Goal: Check status: Check status

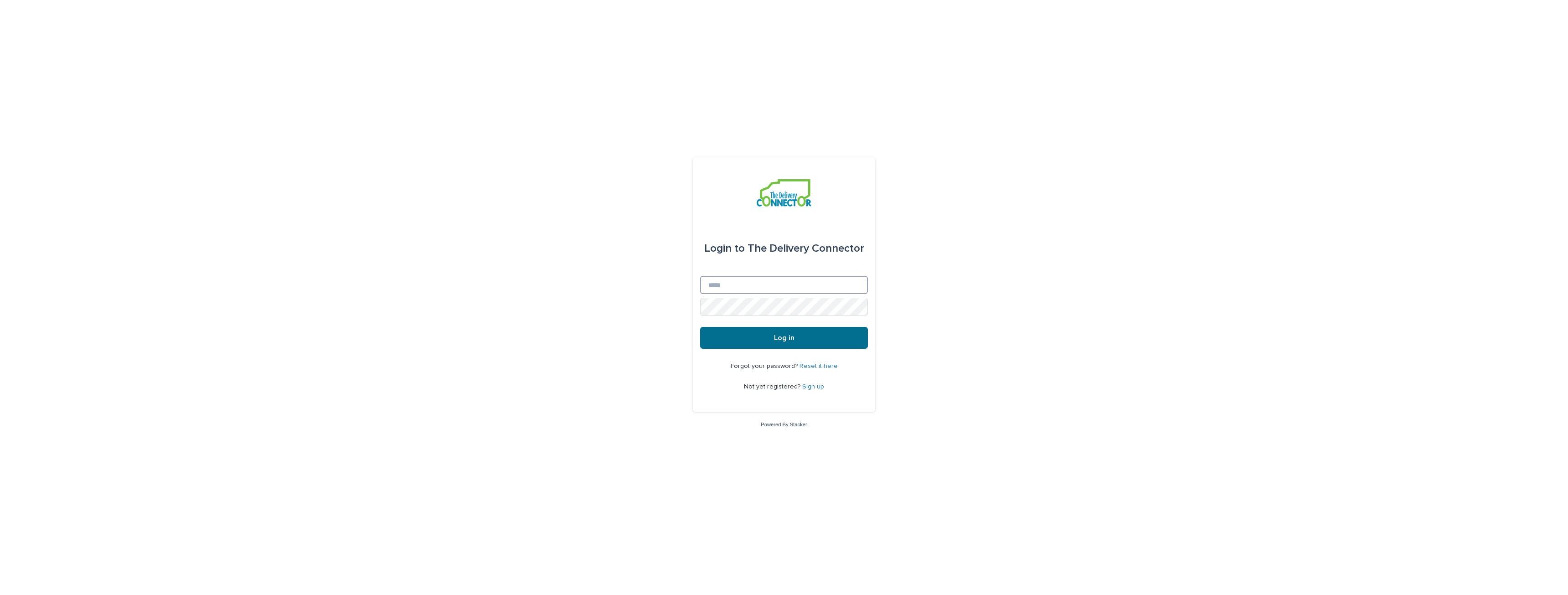
type input "**********"
click at [765, 337] on button "Log in" at bounding box center [784, 338] width 168 height 22
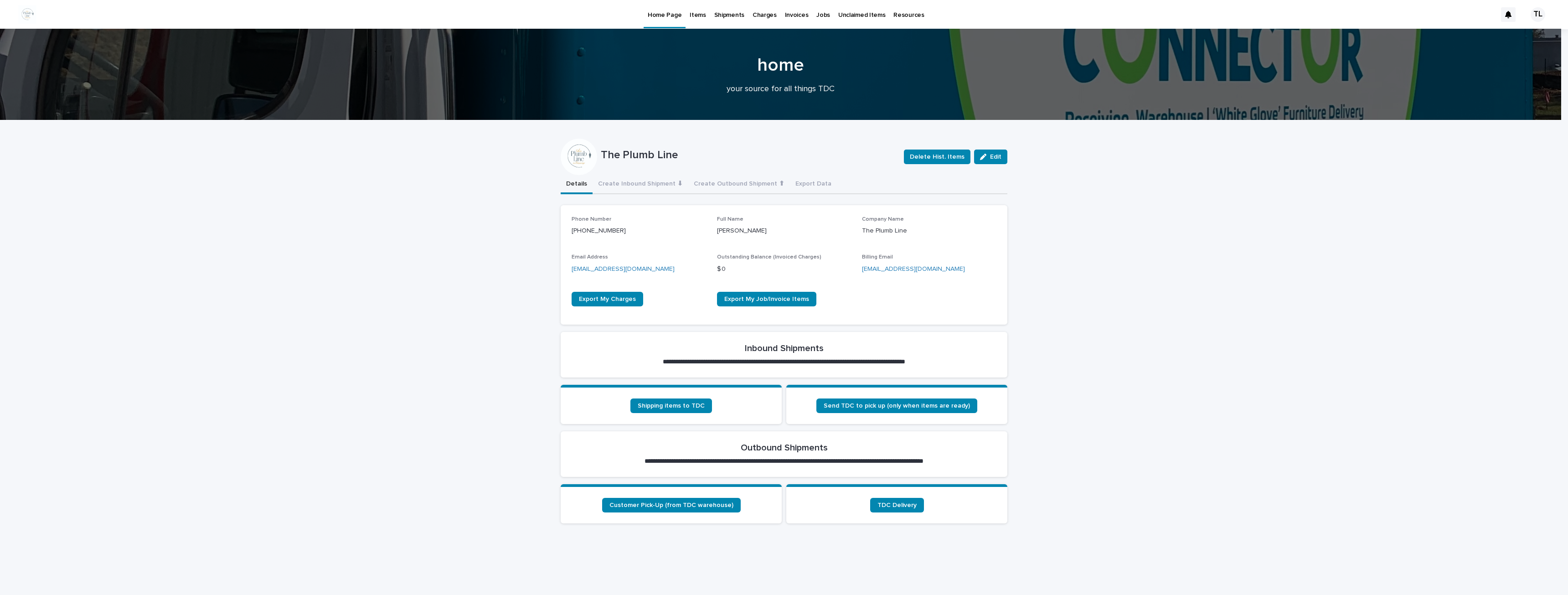
click at [694, 10] on p "Items" at bounding box center [698, 9] width 16 height 19
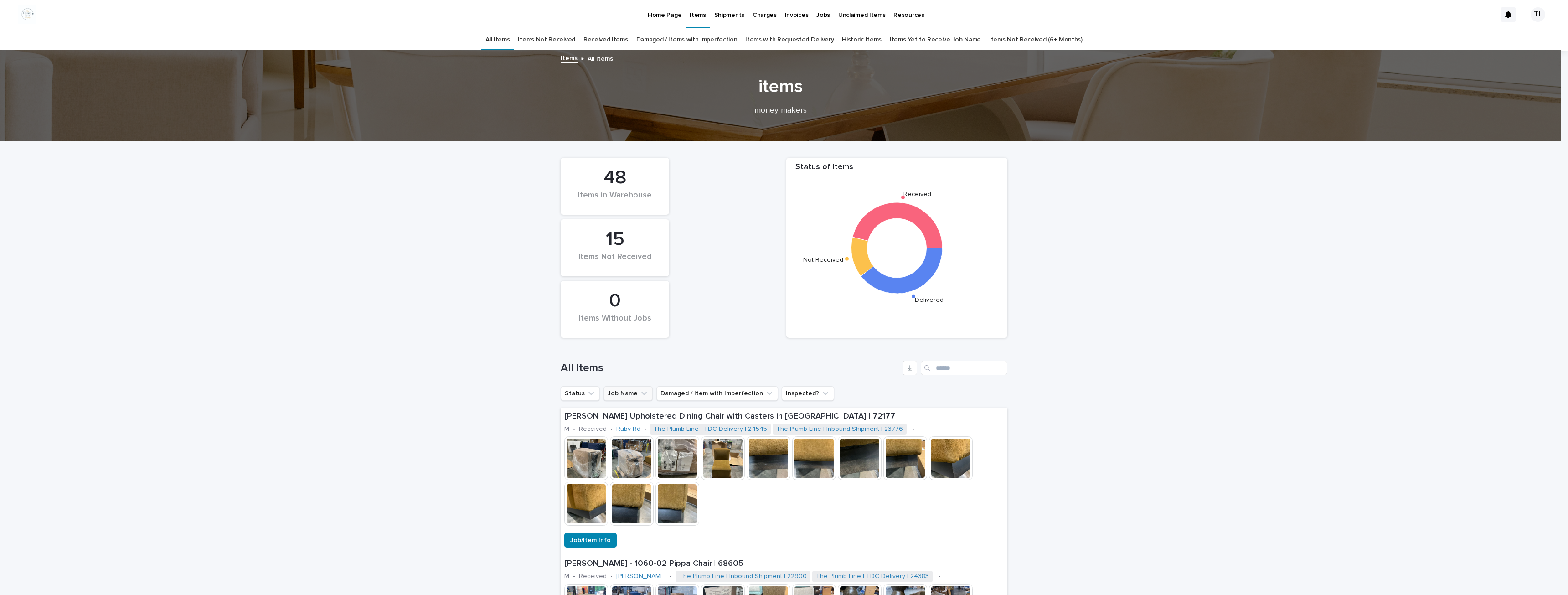
click at [614, 396] on button "Job Name" at bounding box center [628, 393] width 49 height 15
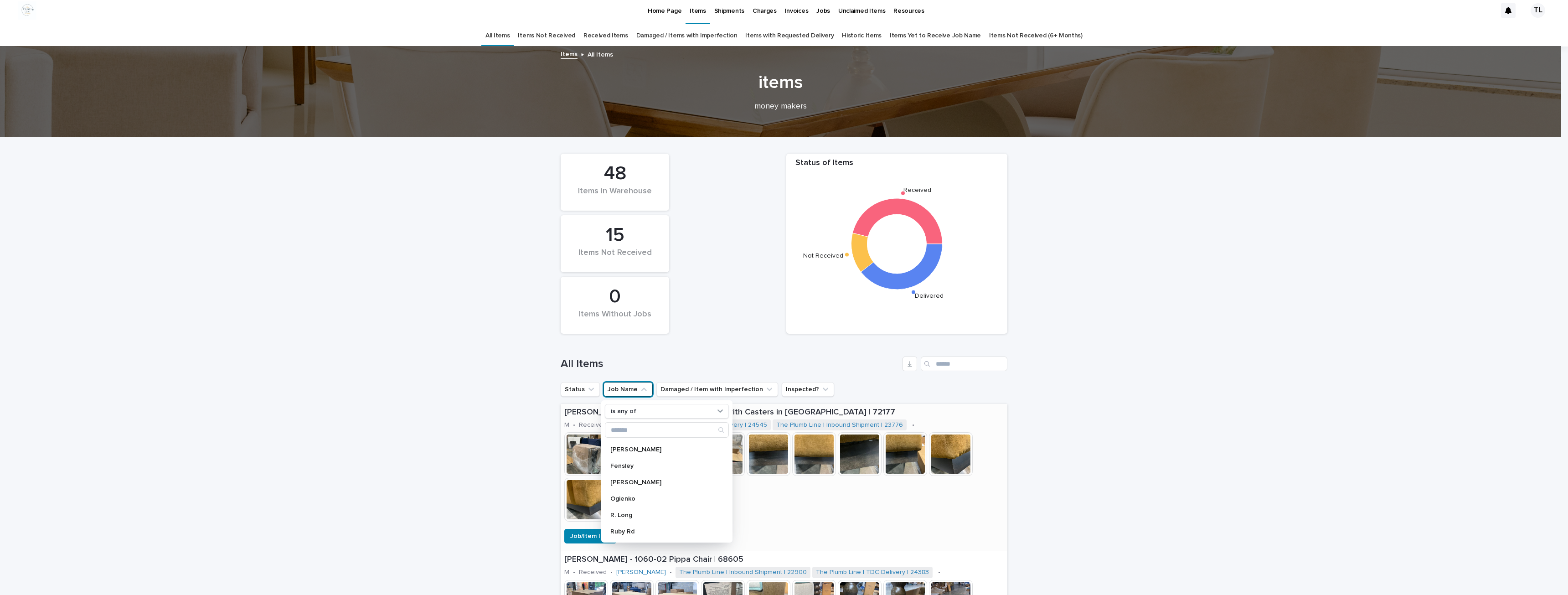
scroll to position [4, 0]
click at [621, 499] on p "Ogienko" at bounding box center [662, 498] width 104 height 6
click at [572, 386] on button "Status" at bounding box center [580, 389] width 39 height 15
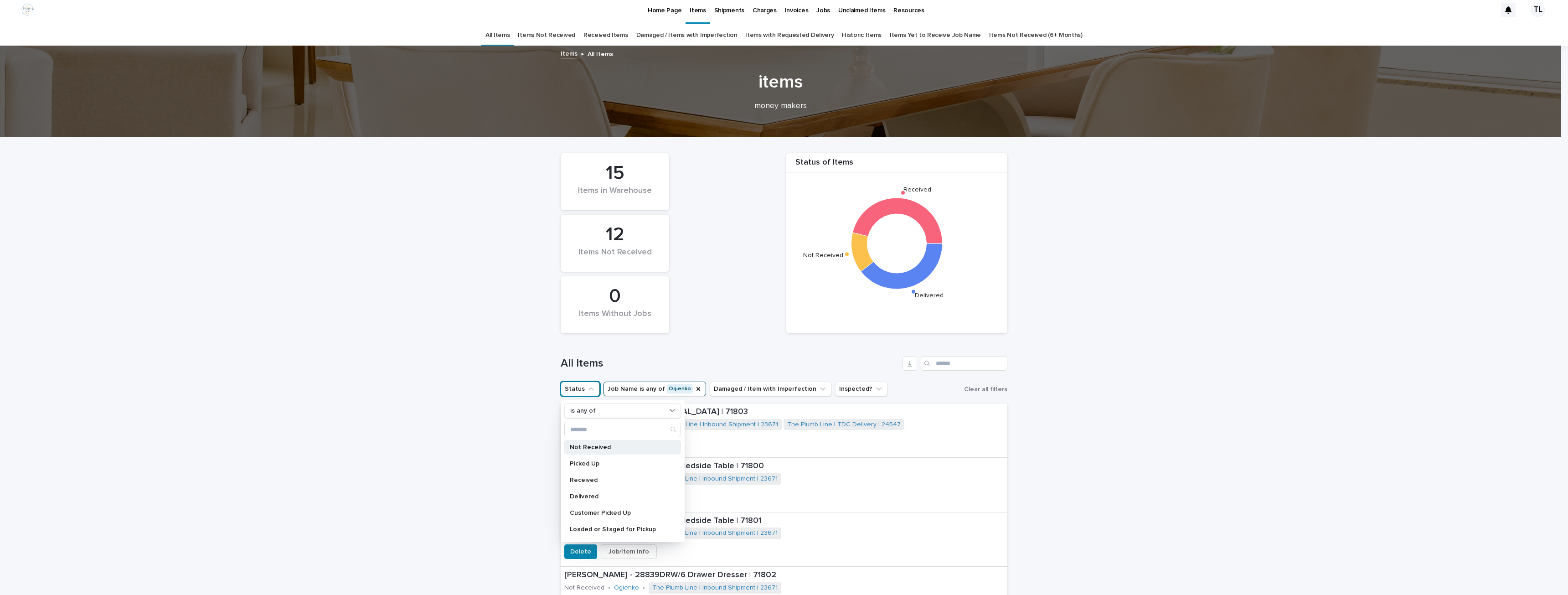
click at [584, 451] on div "Not Received" at bounding box center [623, 448] width 117 height 15
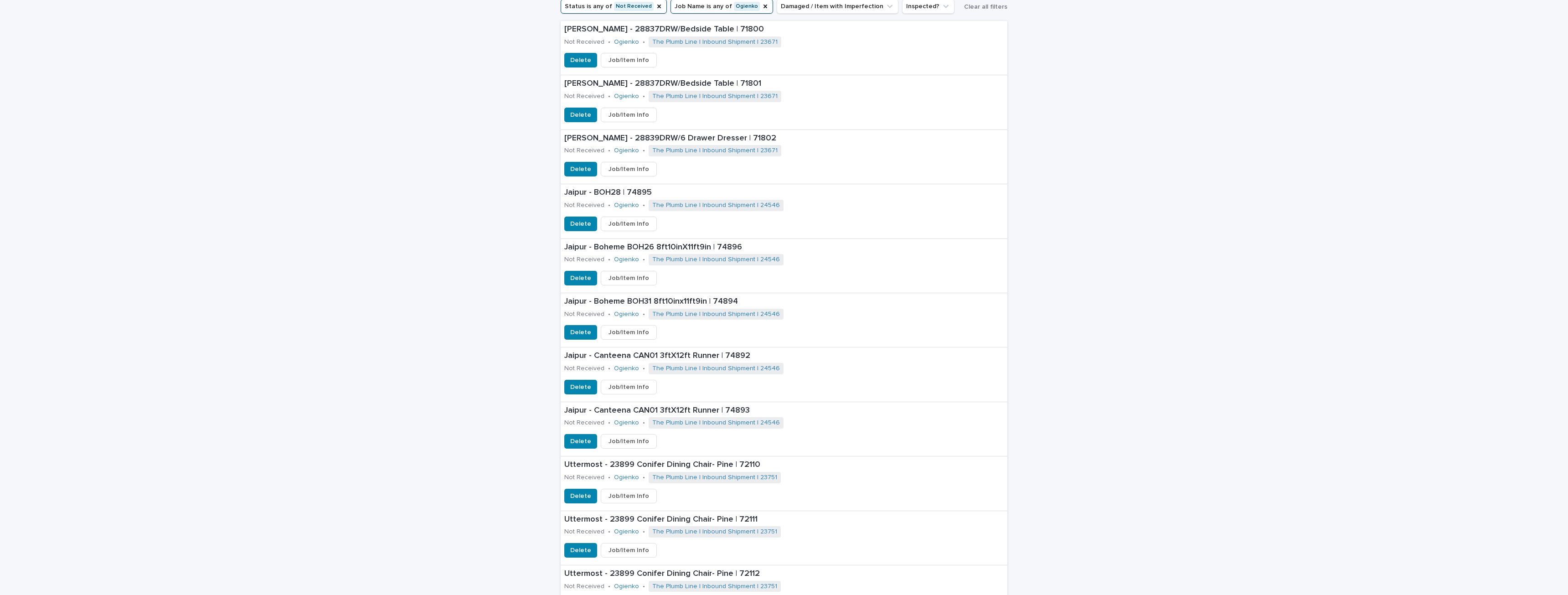
scroll to position [387, 0]
